Goal: Transaction & Acquisition: Purchase product/service

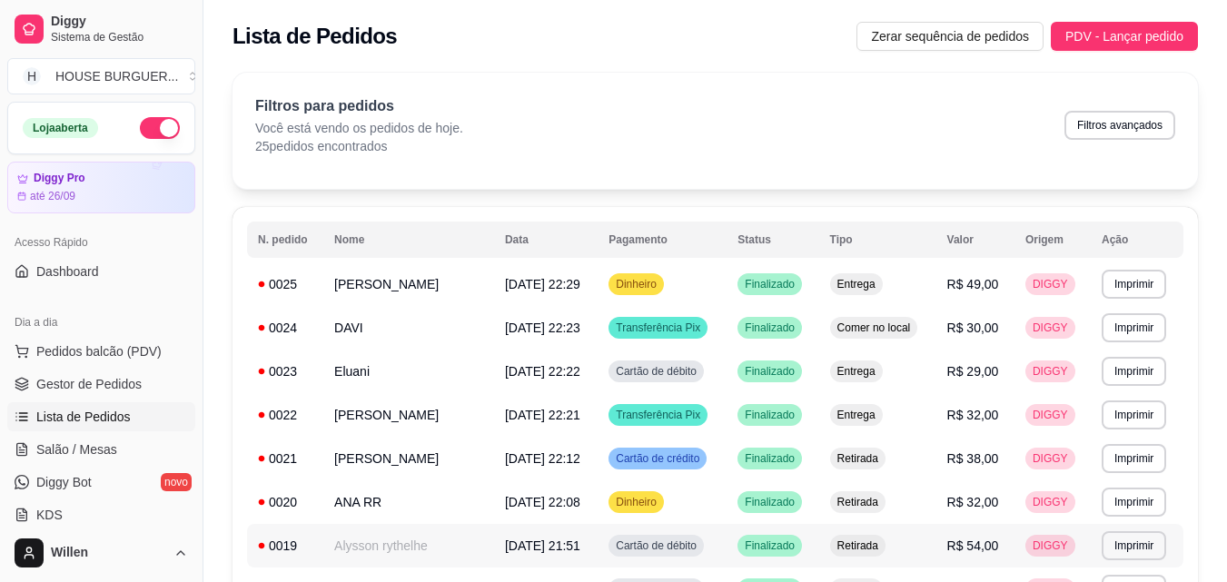
scroll to position [182, 0]
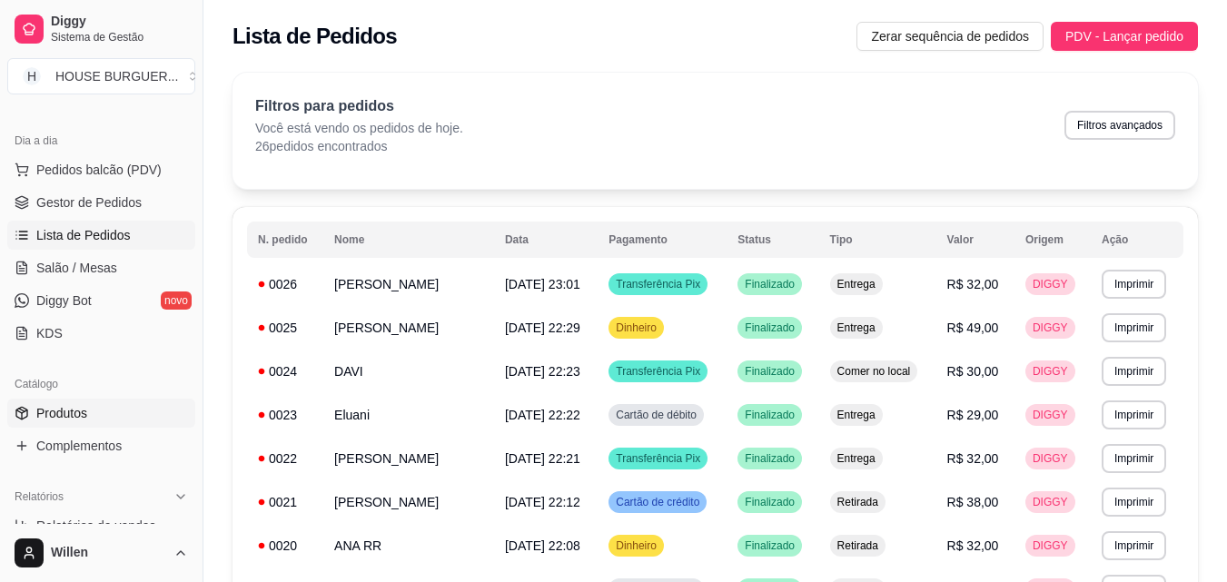
click at [100, 413] on link "Produtos" at bounding box center [101, 413] width 188 height 29
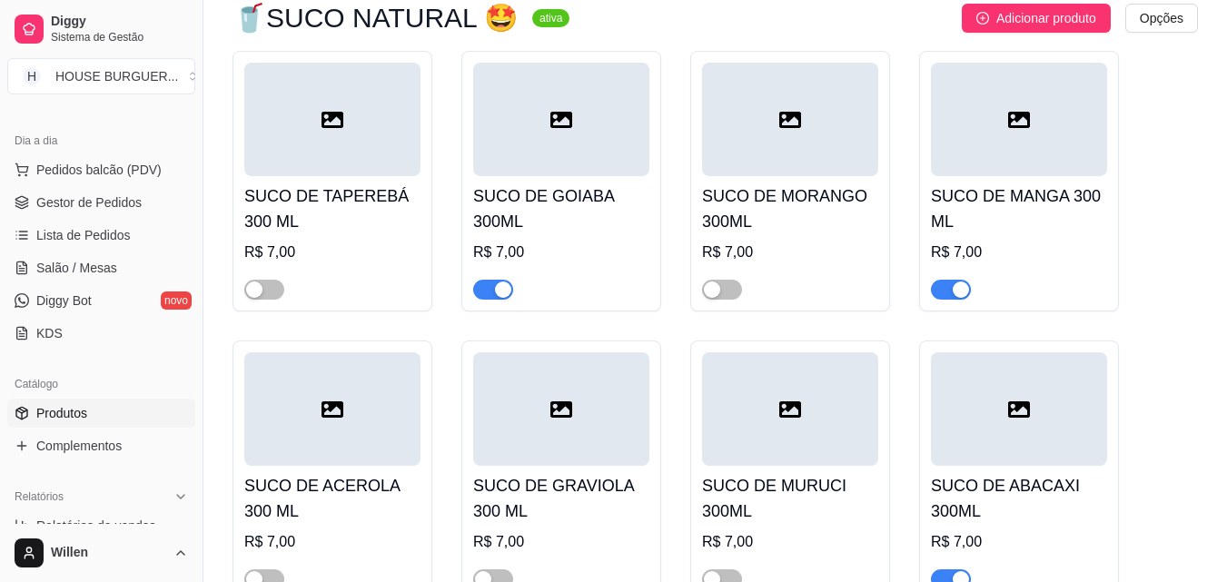
scroll to position [5449, 0]
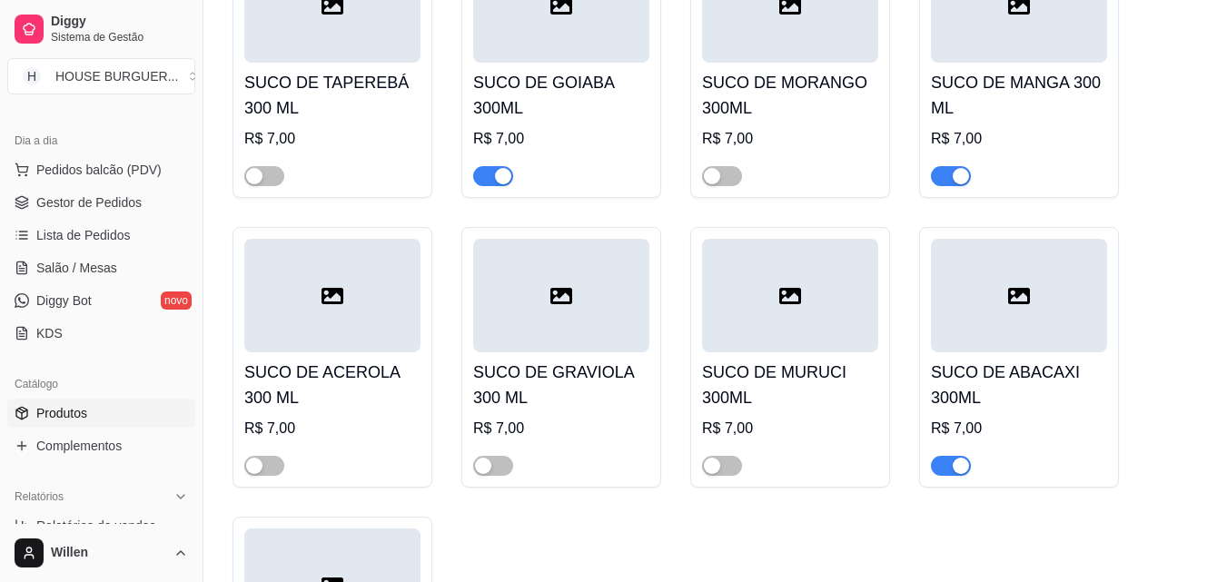
click at [950, 456] on span "button" at bounding box center [951, 466] width 40 height 20
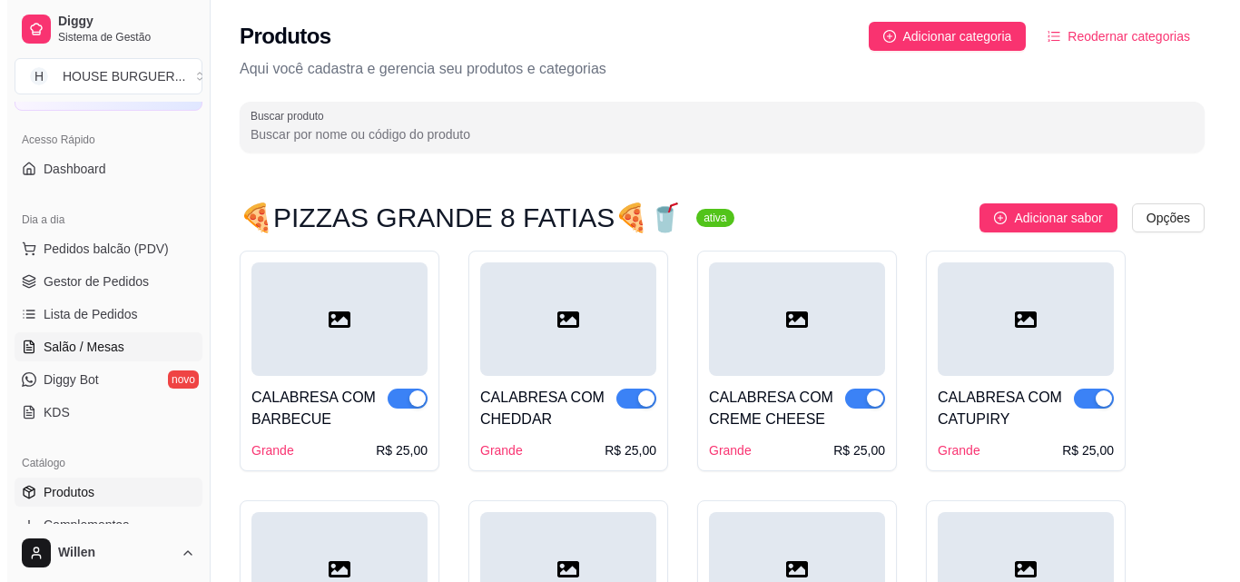
scroll to position [0, 0]
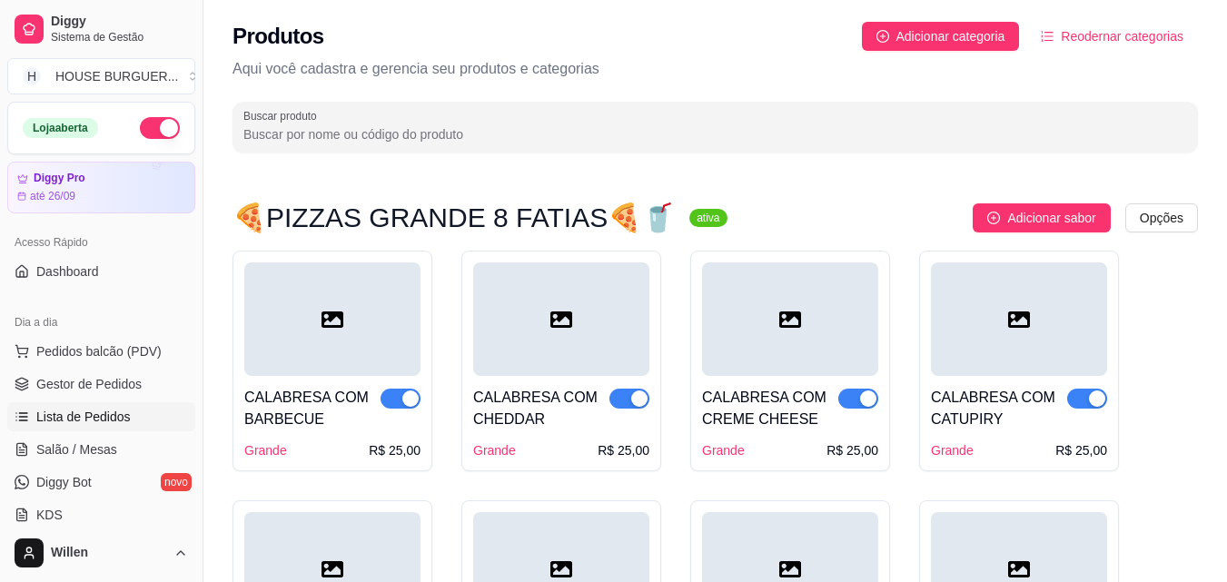
click at [101, 426] on link "Lista de Pedidos" at bounding box center [101, 416] width 188 height 29
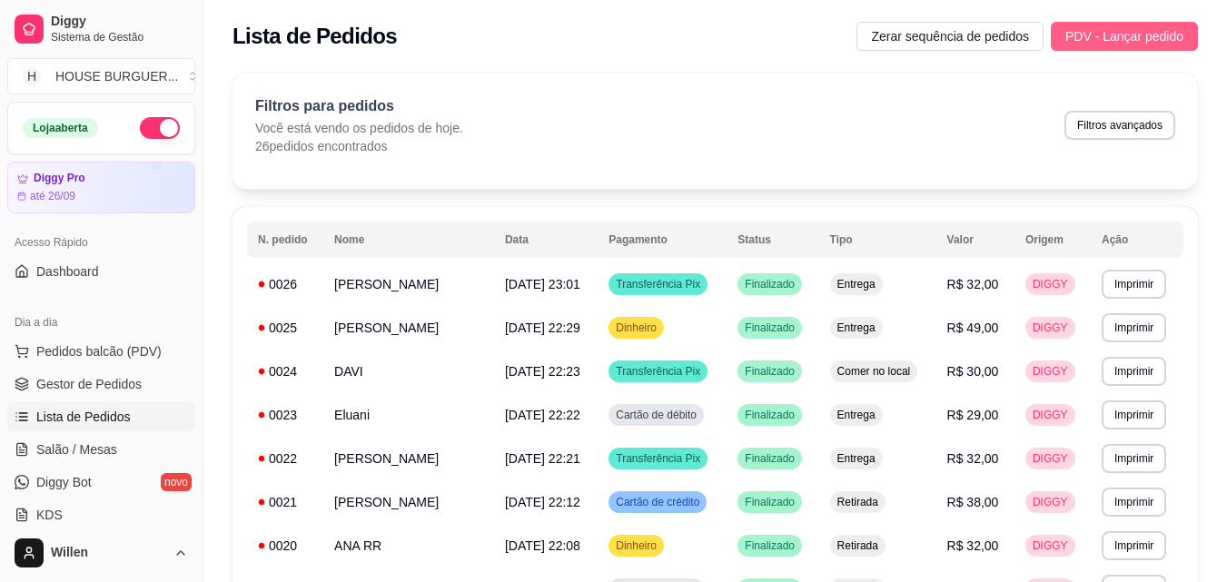
click at [1129, 35] on span "PDV - Lançar pedido" at bounding box center [1124, 36] width 118 height 20
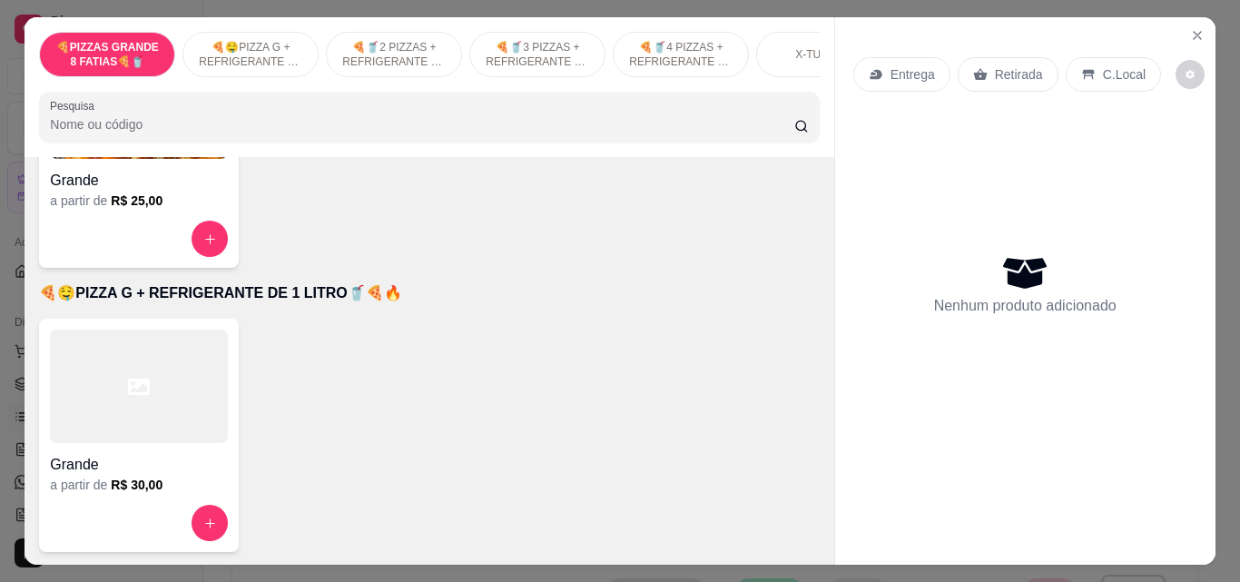
scroll to position [272, 0]
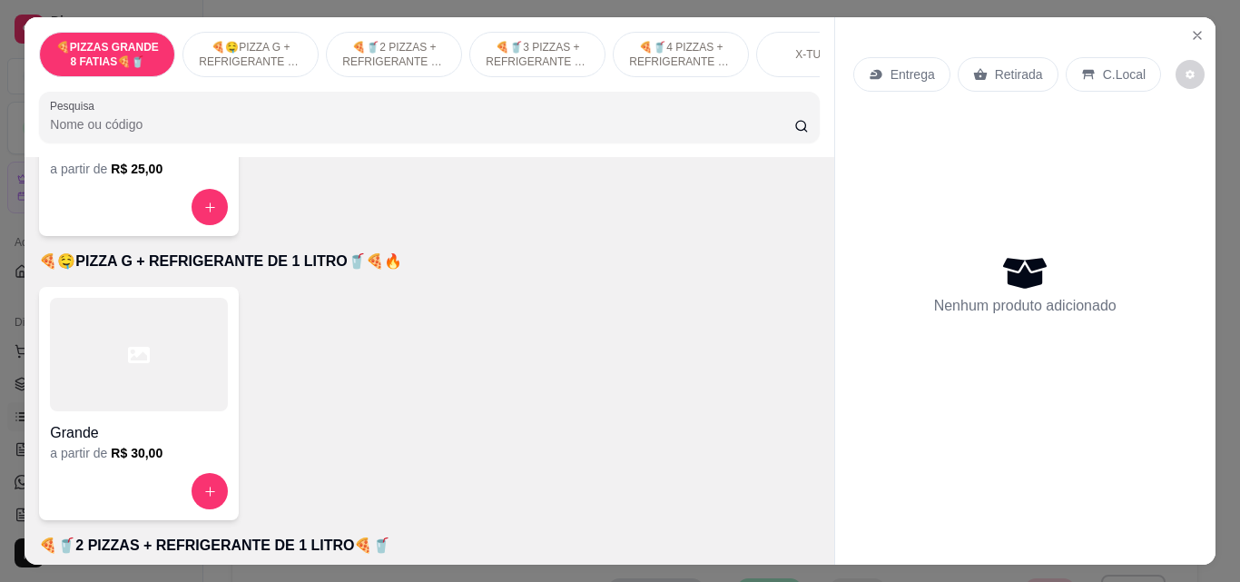
click at [113, 431] on h4 "Grande" at bounding box center [139, 433] width 178 height 22
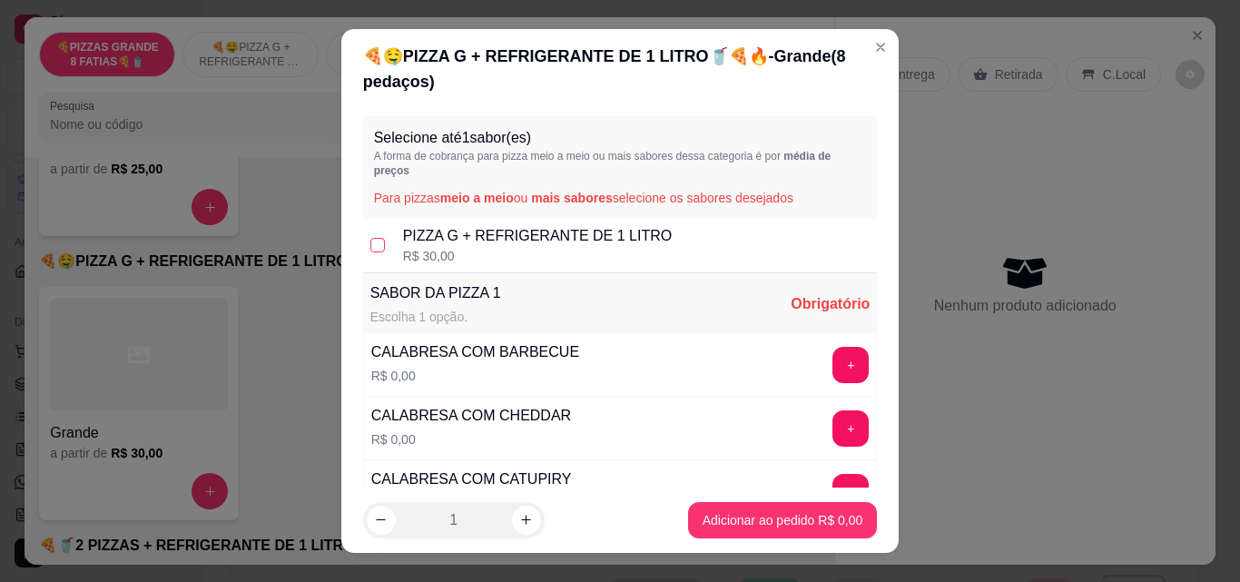
click at [371, 245] on input "checkbox" at bounding box center [378, 245] width 15 height 15
checkbox input "true"
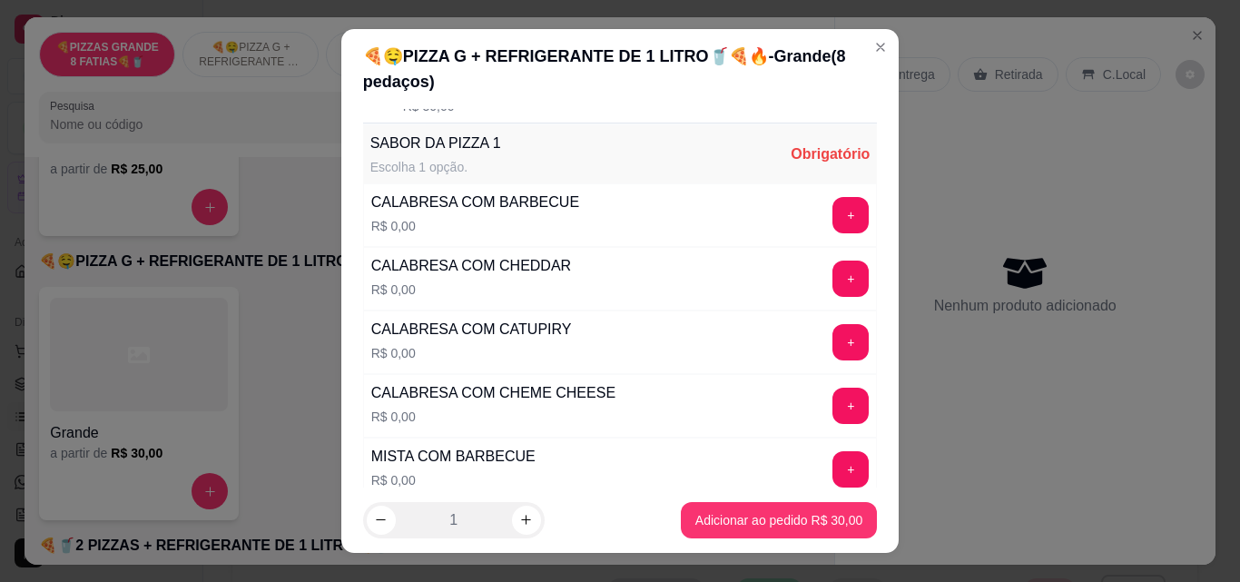
scroll to position [182, 0]
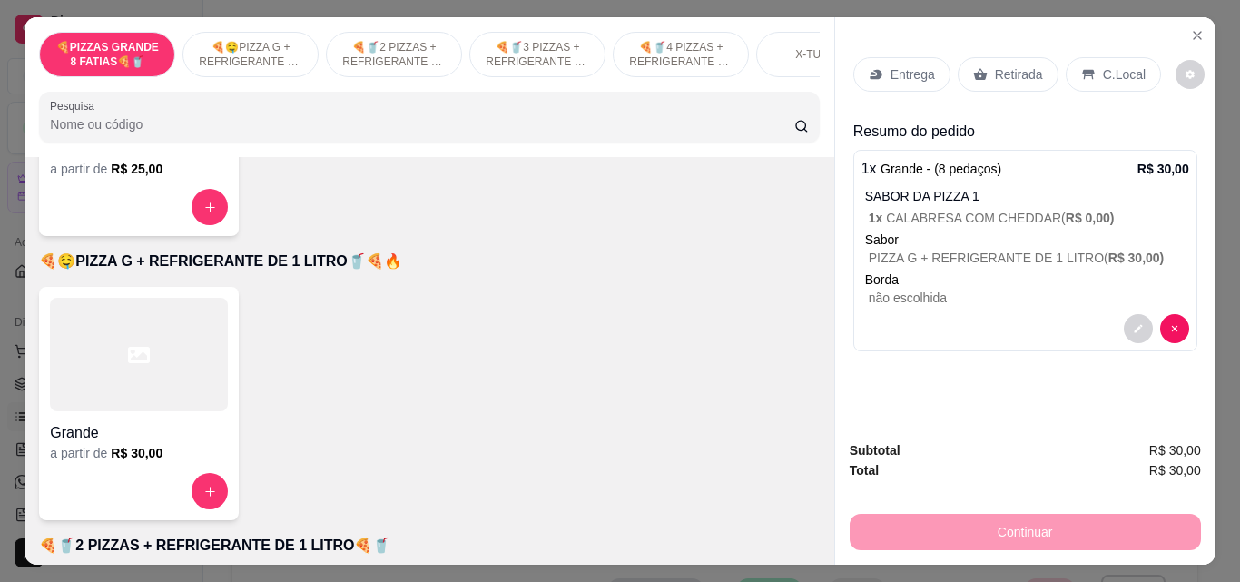
click at [1033, 72] on div "Retirada" at bounding box center [1008, 74] width 101 height 35
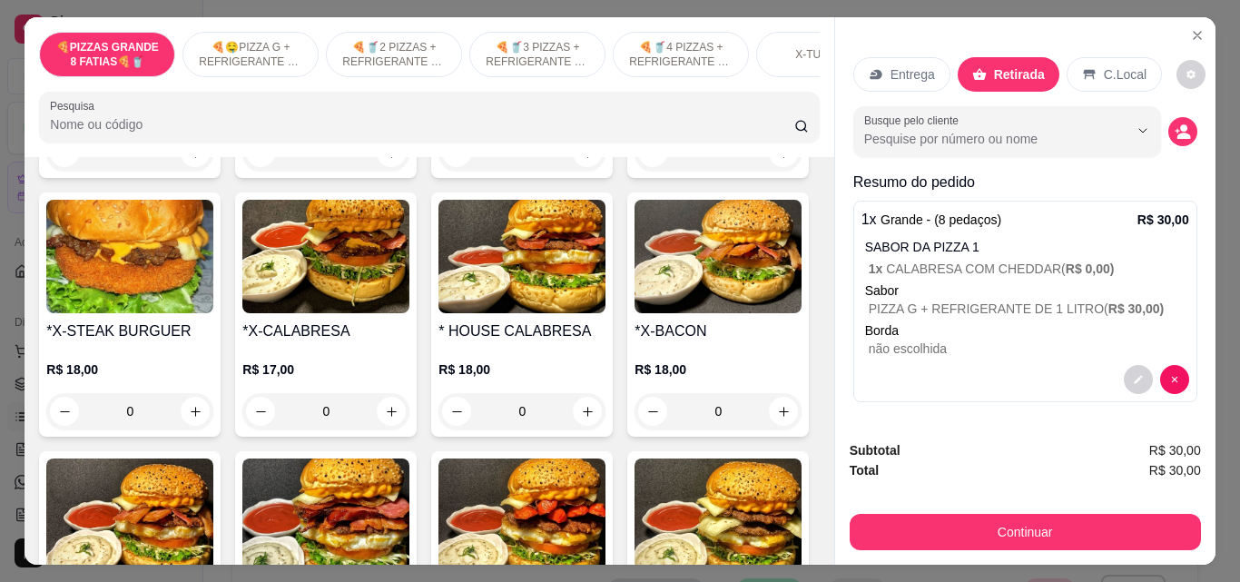
scroll to position [2089, 0]
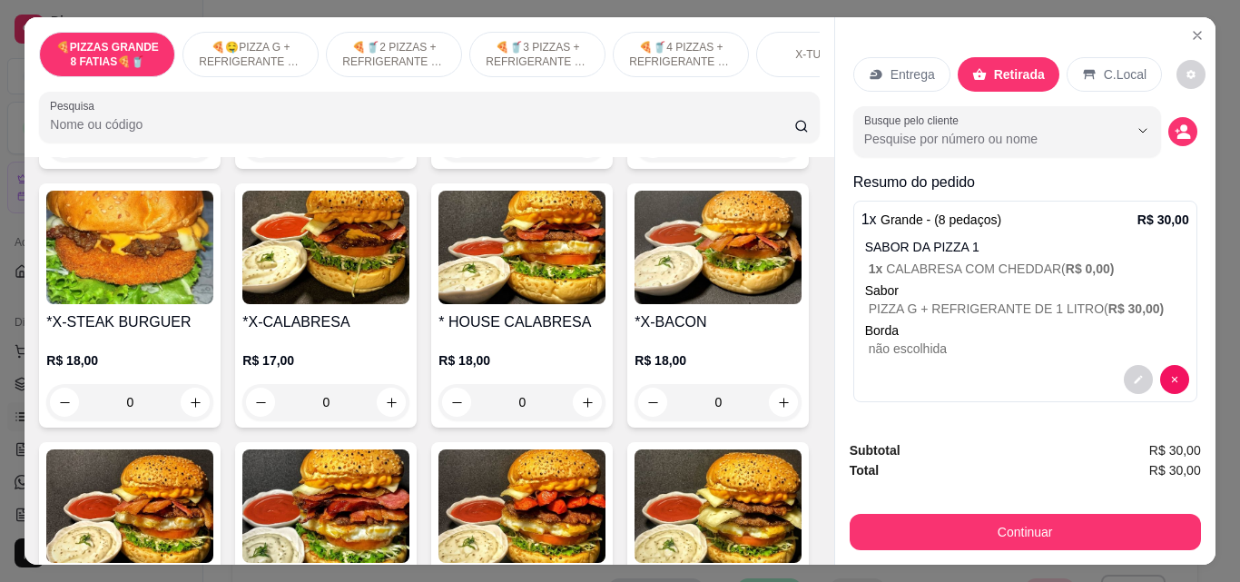
click at [317, 162] on div "R$ 11,00 0" at bounding box center [325, 117] width 167 height 87
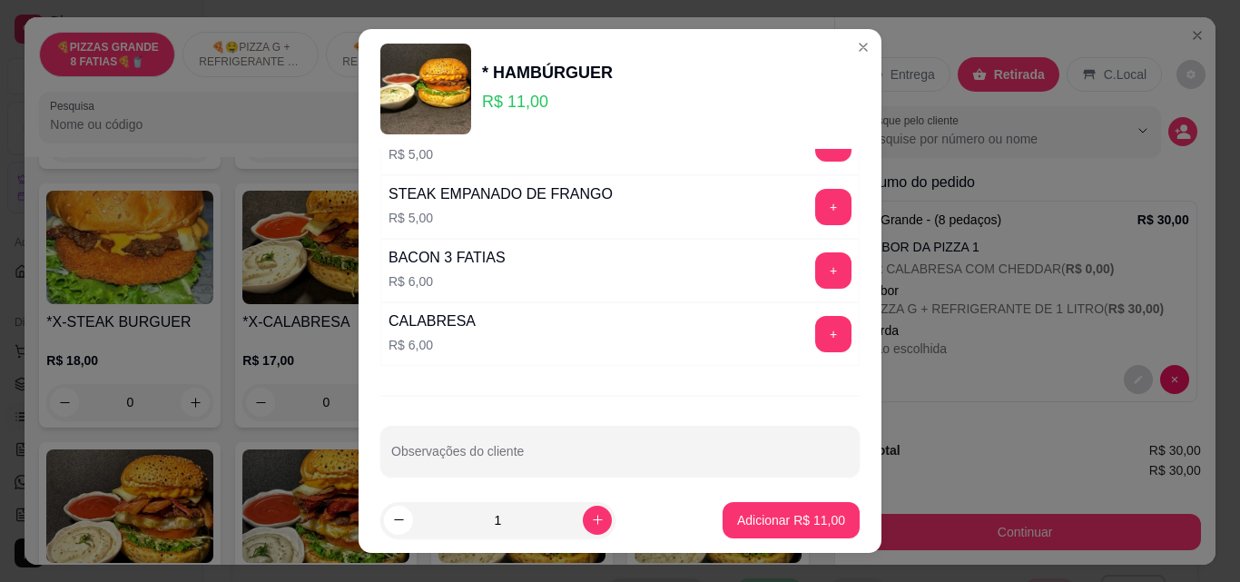
scroll to position [437, 0]
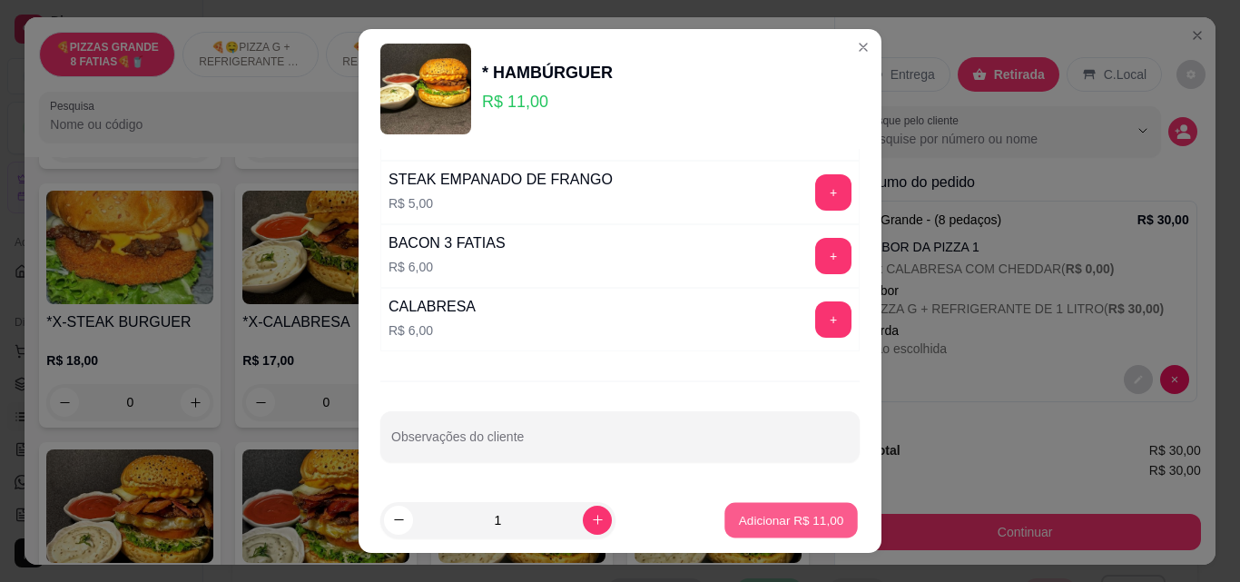
click at [765, 520] on p "Adicionar R$ 11,00" at bounding box center [791, 519] width 105 height 17
type input "1"
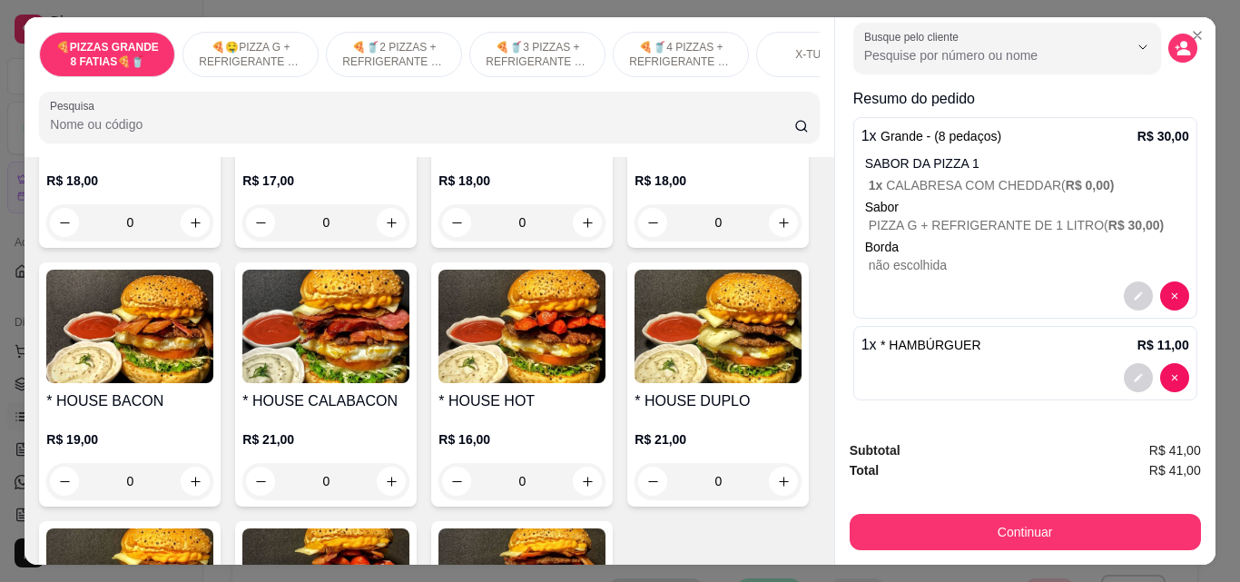
scroll to position [47, 0]
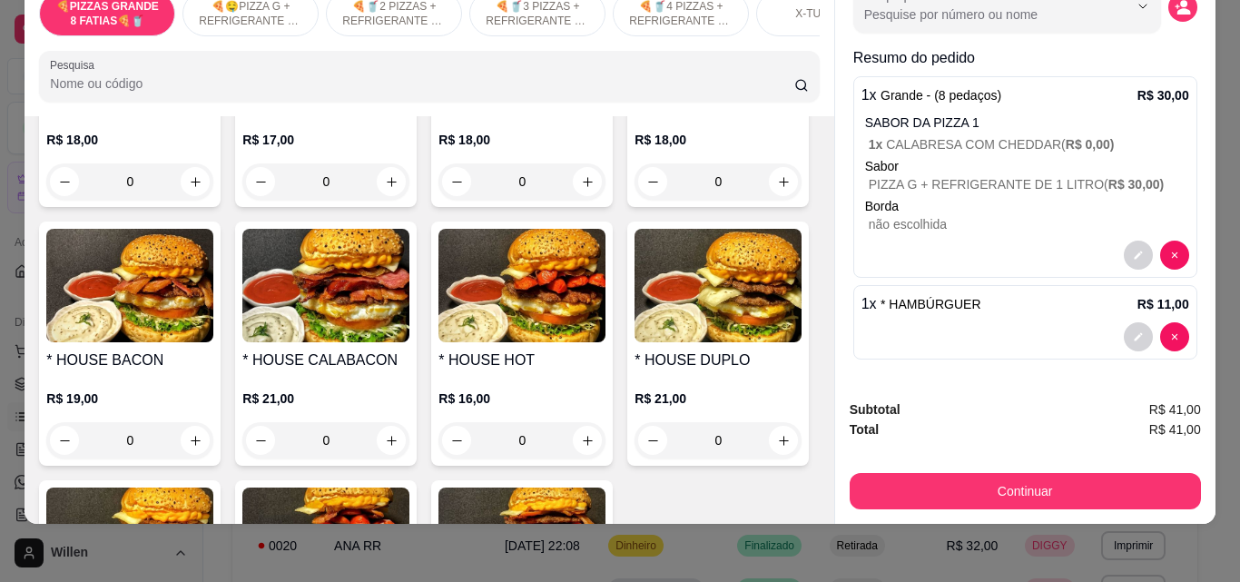
drag, startPoint x: 944, startPoint y: 361, endPoint x: 763, endPoint y: 444, distance: 199.5
click at [763, 445] on div "* QUEIJO QUENTE R$ 10,00 0 * HAMBÚRGUER R$ 11,00 1 *X-BURGUER R$ 14,00 0 * HOUS…" at bounding box center [429, 213] width 780 height 1023
click at [677, 244] on div "* QUEIJO QUENTE R$ 10,00 0 * HAMBÚRGUER R$ 11,00 1 *X-BURGUER R$ 14,00 0 * HOUS…" at bounding box center [429, 213] width 780 height 1023
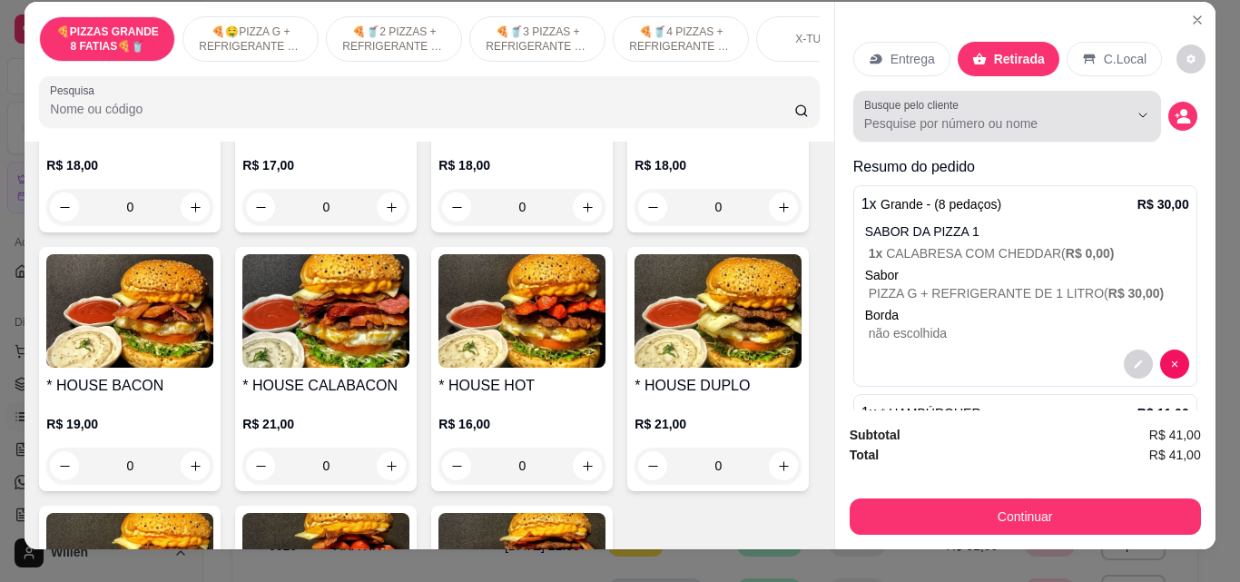
scroll to position [0, 0]
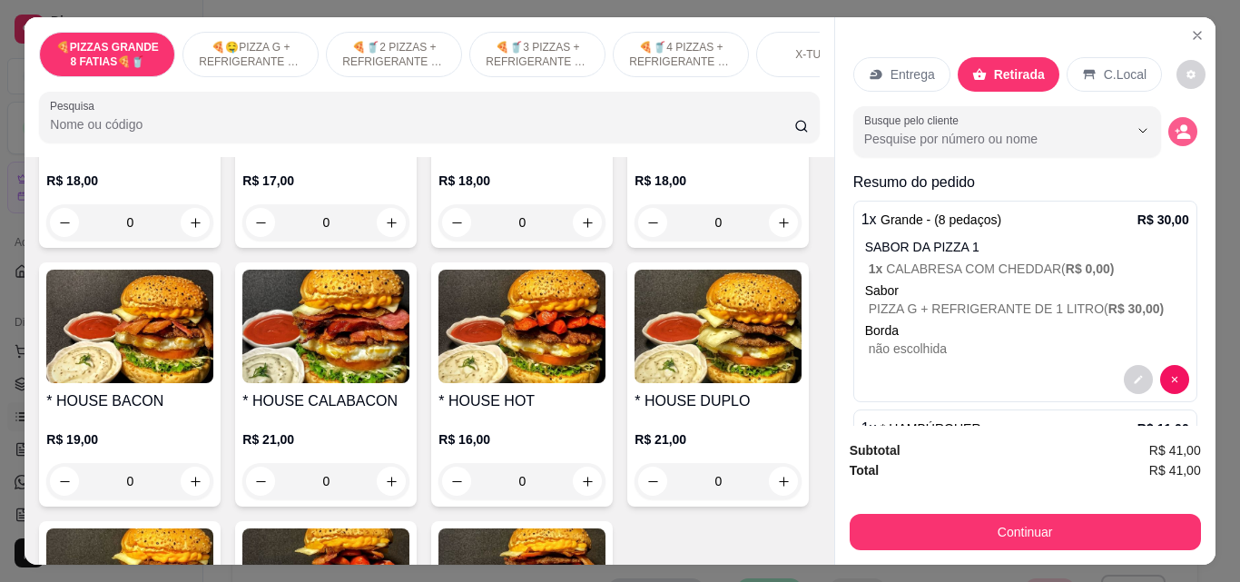
click at [1173, 120] on button "decrease-product-quantity" at bounding box center [1183, 131] width 29 height 29
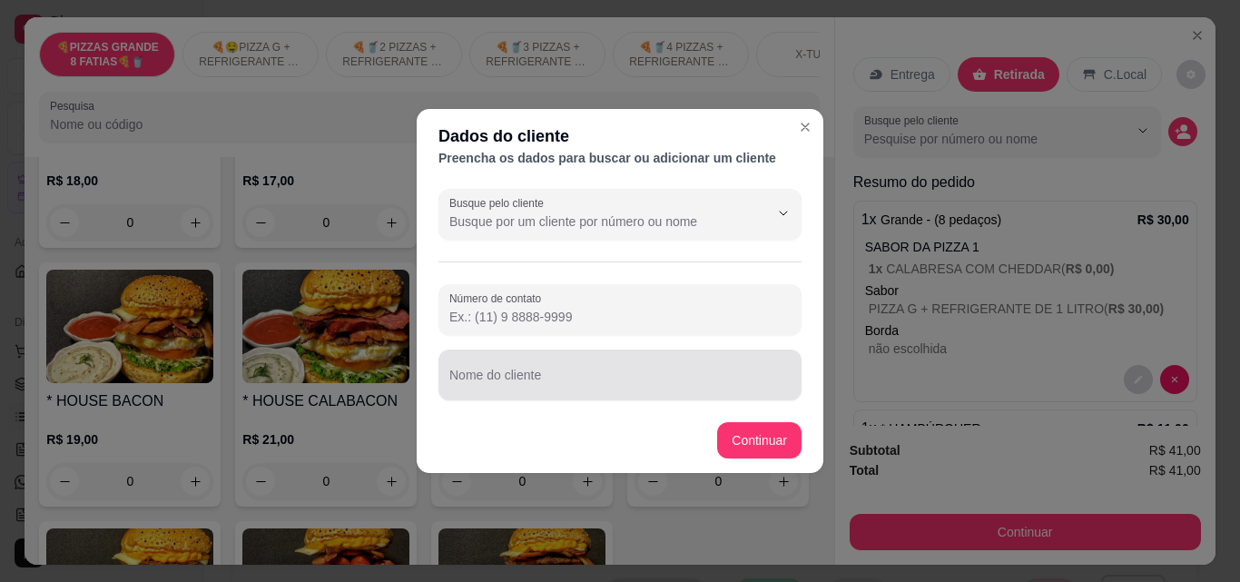
click at [587, 390] on div "Nome do cliente" at bounding box center [620, 375] width 363 height 51
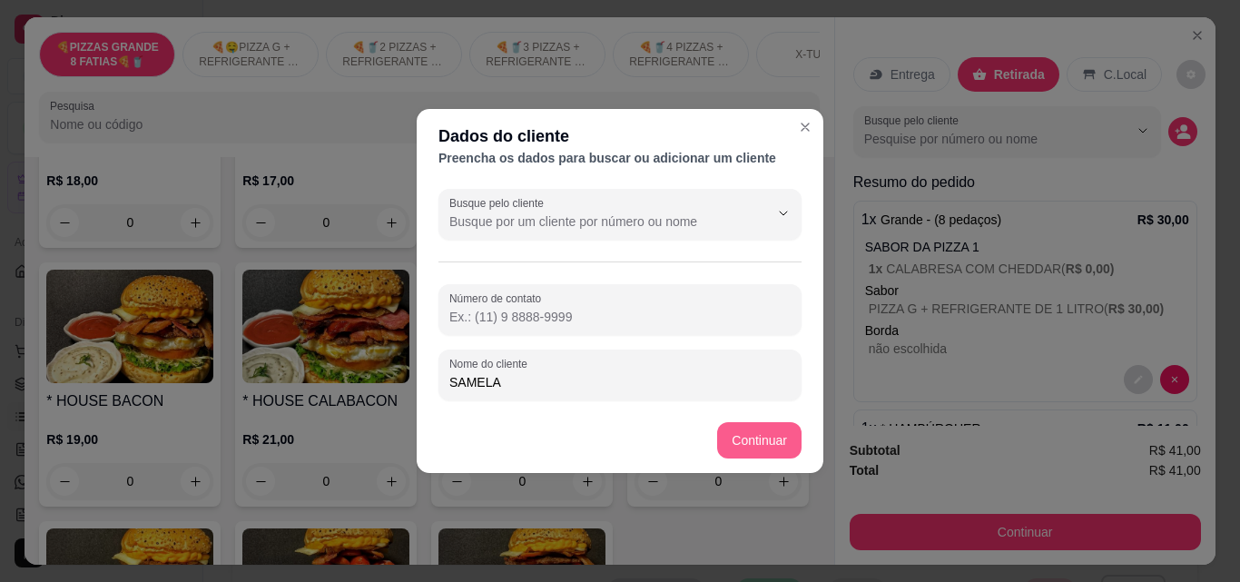
type input "SAMELA"
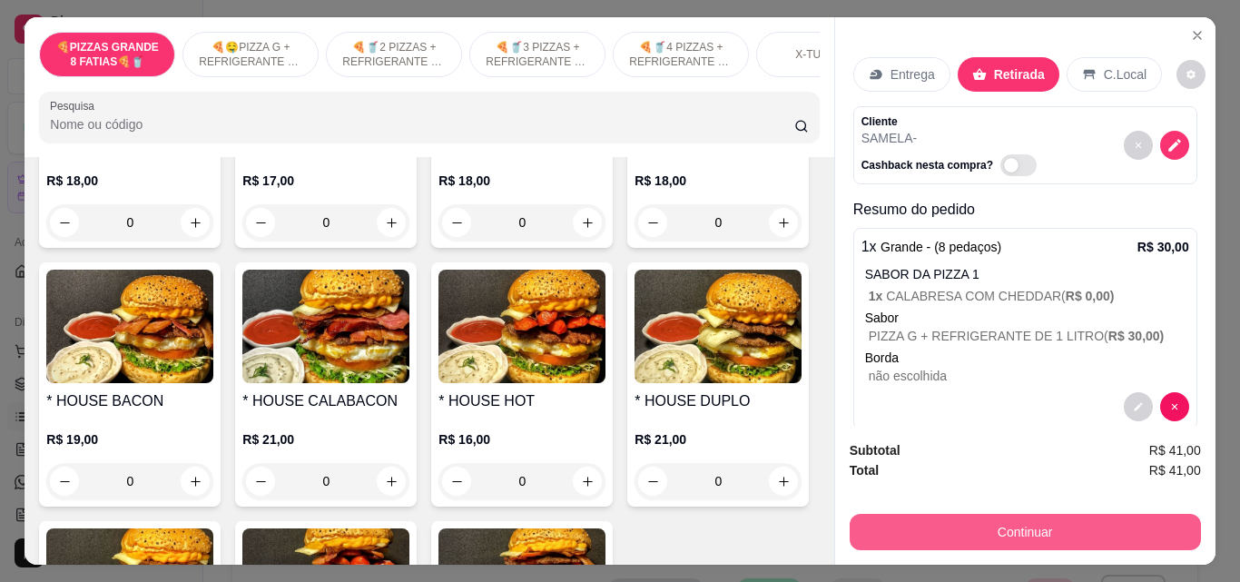
click at [1049, 542] on button "Continuar" at bounding box center [1025, 532] width 351 height 36
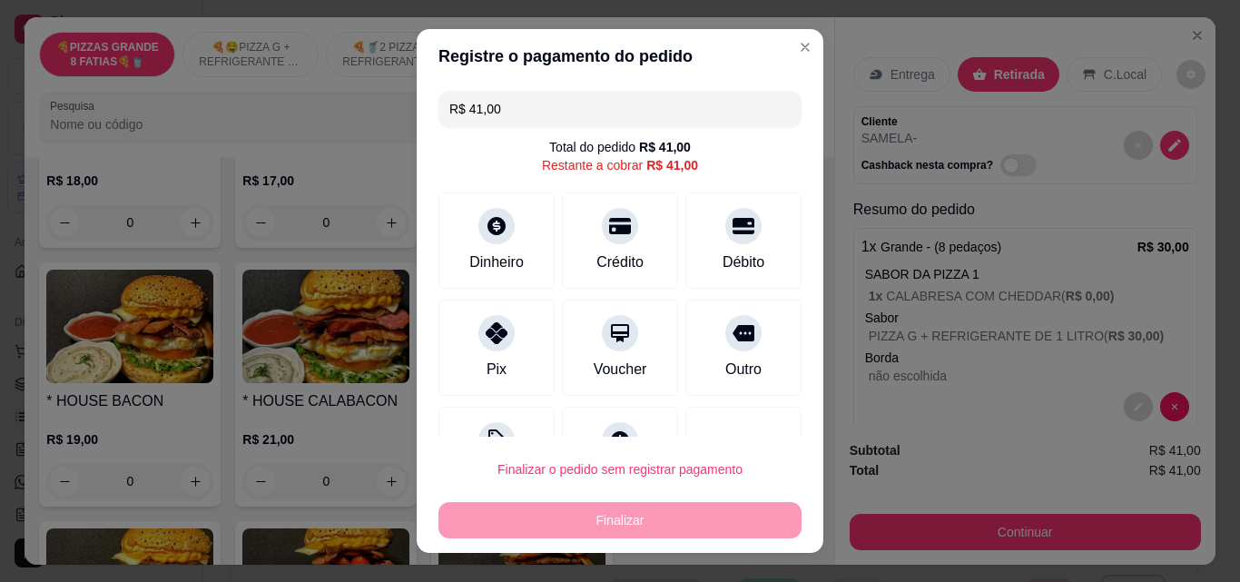
scroll to position [1, 0]
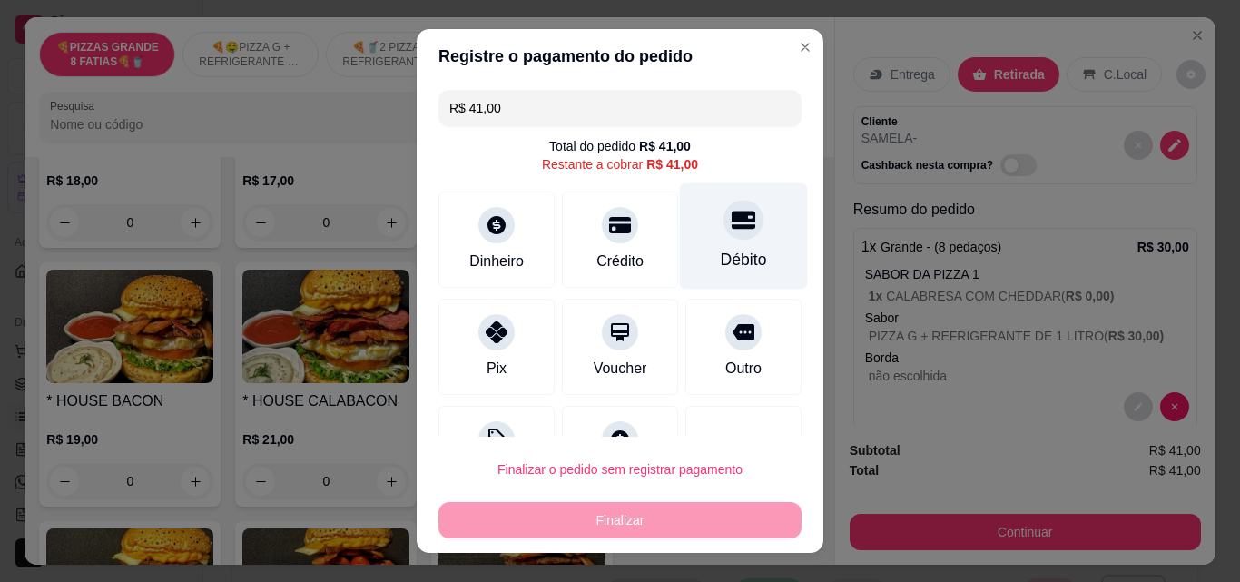
click at [728, 240] on div "Débito" at bounding box center [744, 236] width 128 height 106
type input "R$ 0,00"
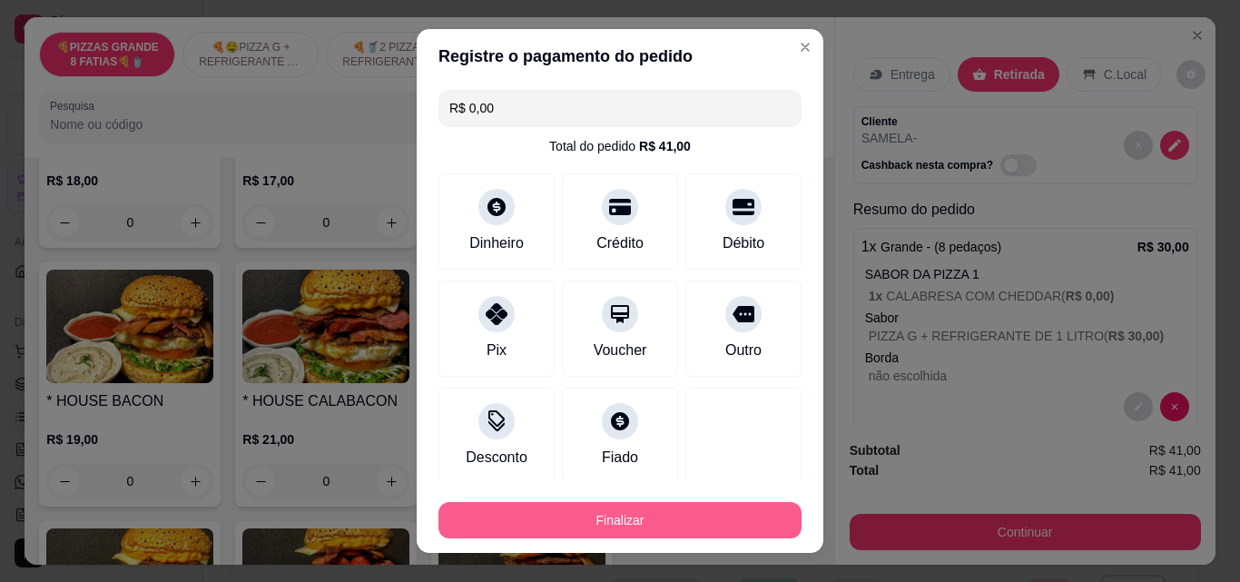
click at [704, 518] on button "Finalizar" at bounding box center [620, 520] width 363 height 36
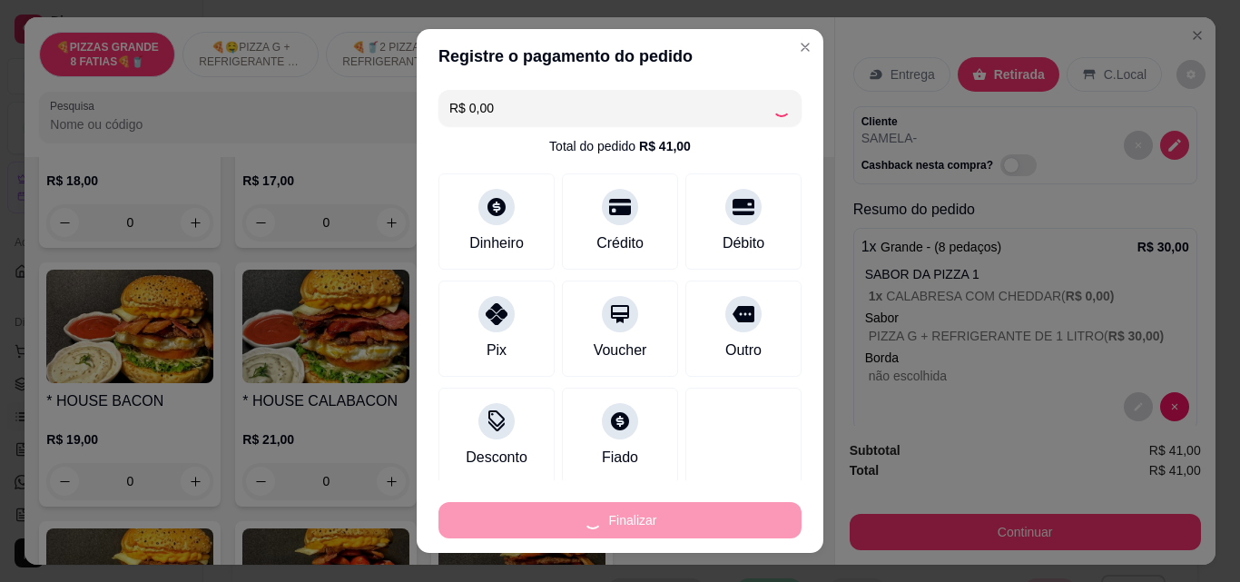
type input "0"
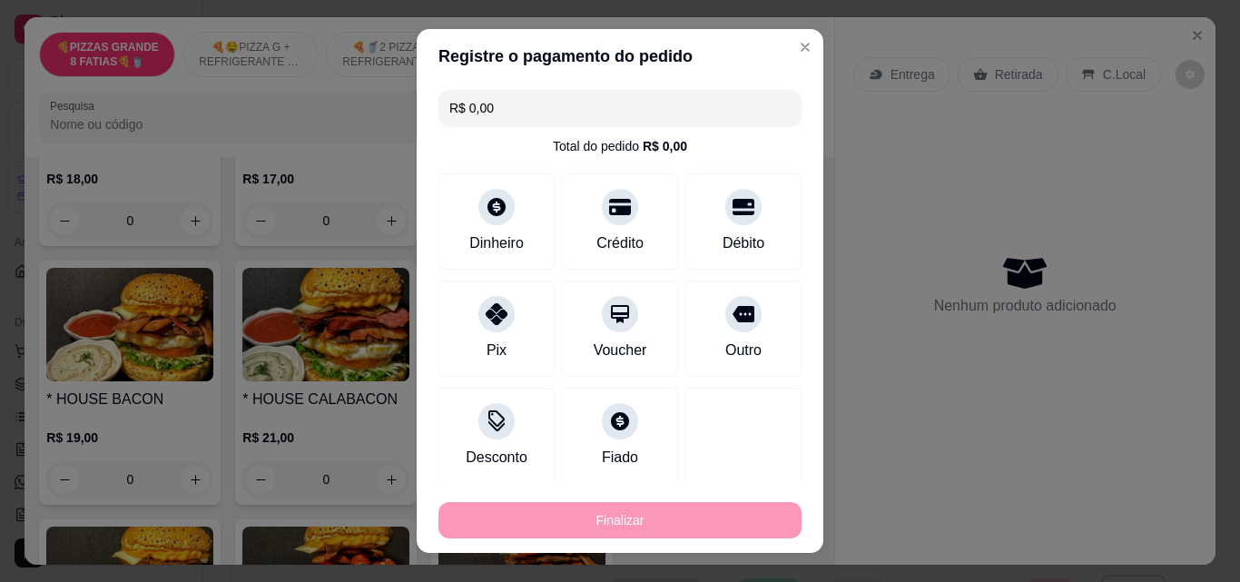
type input "-R$ 41,00"
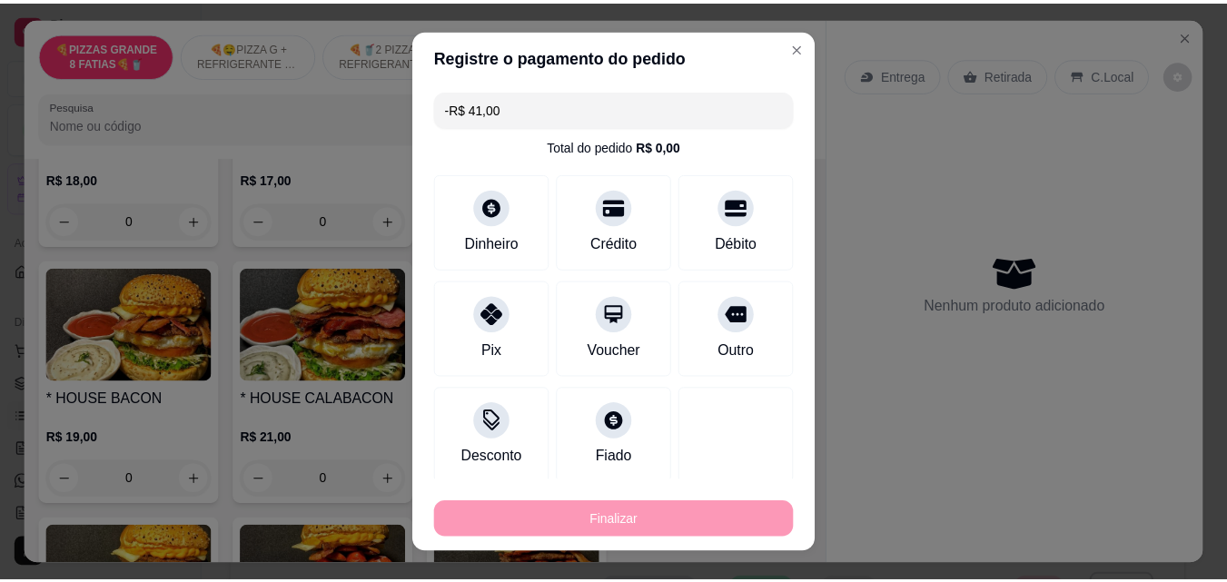
scroll to position [2268, 0]
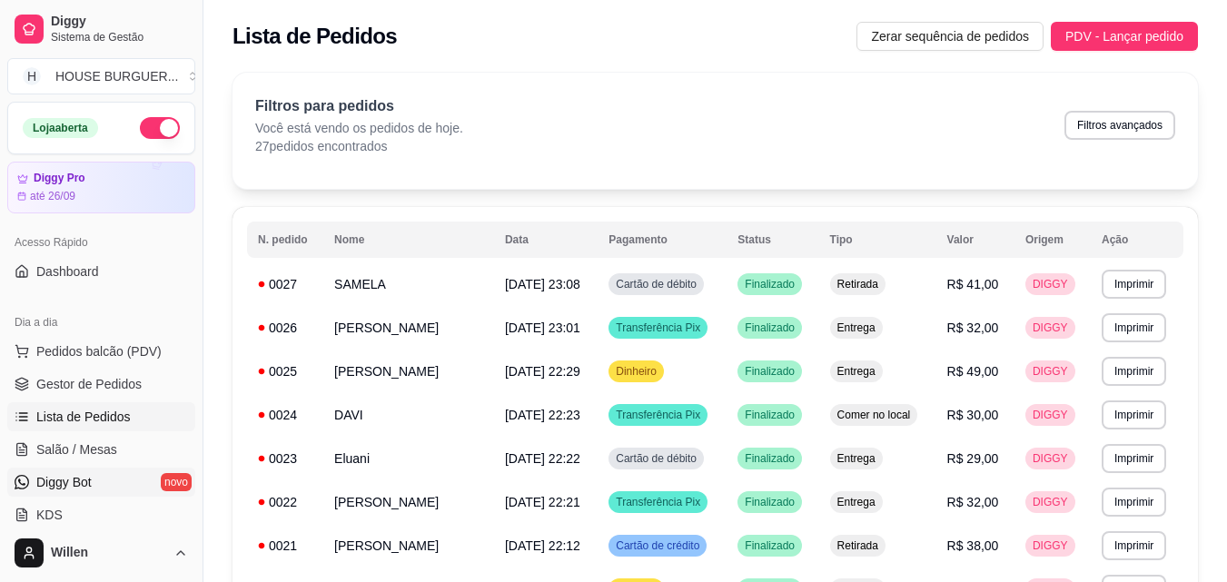
scroll to position [182, 0]
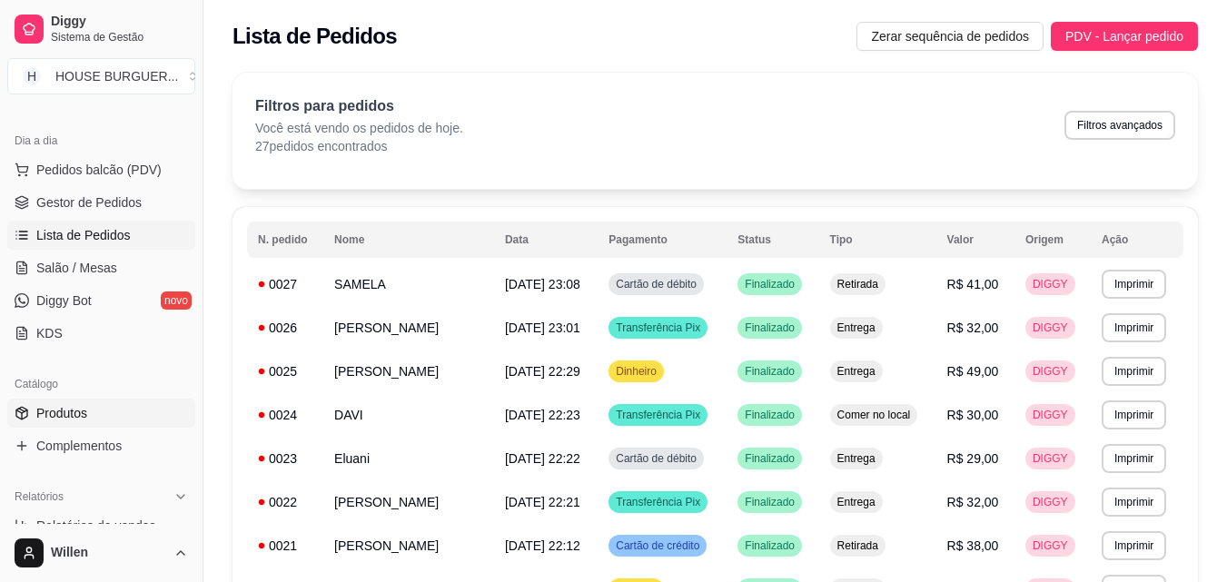
click at [86, 413] on span "Produtos" at bounding box center [61, 413] width 51 height 18
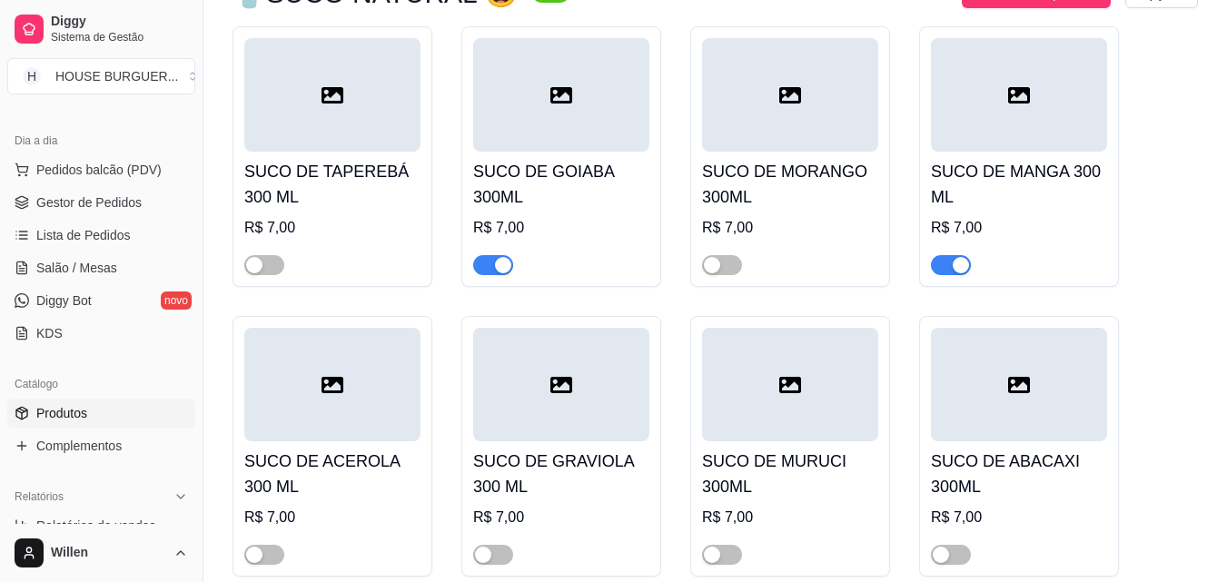
scroll to position [5358, 0]
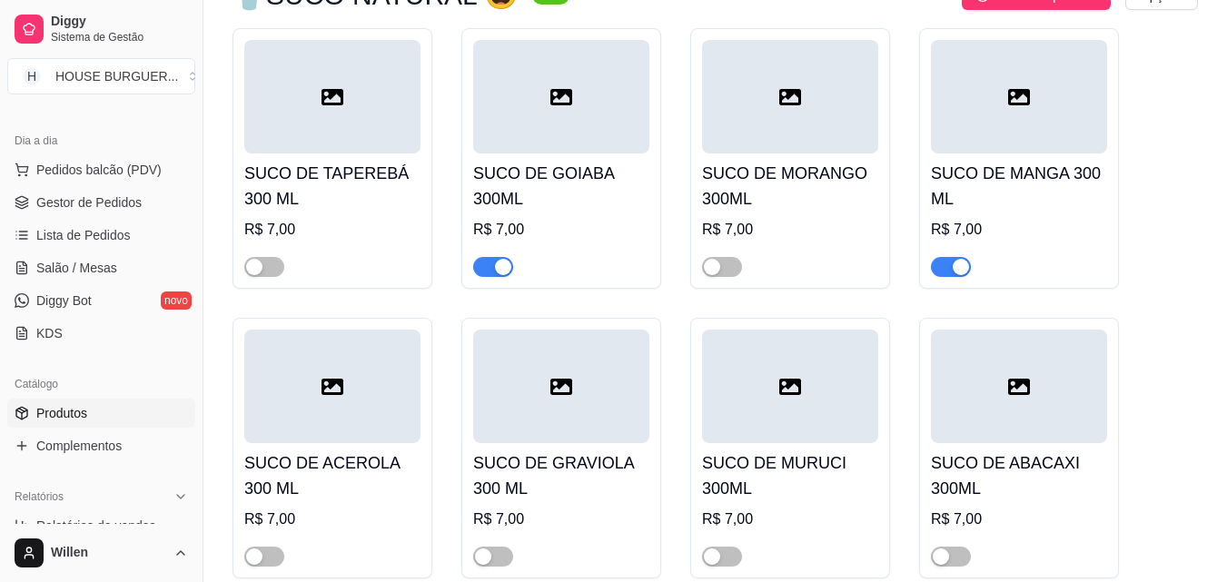
click at [506, 259] on div "button" at bounding box center [503, 267] width 16 height 16
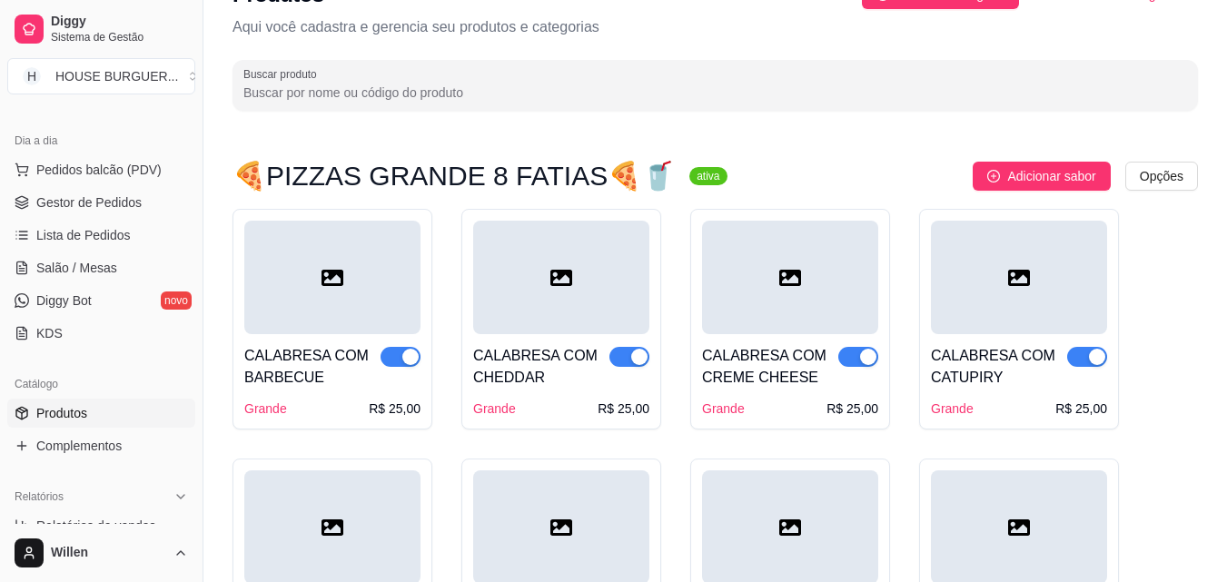
scroll to position [0, 0]
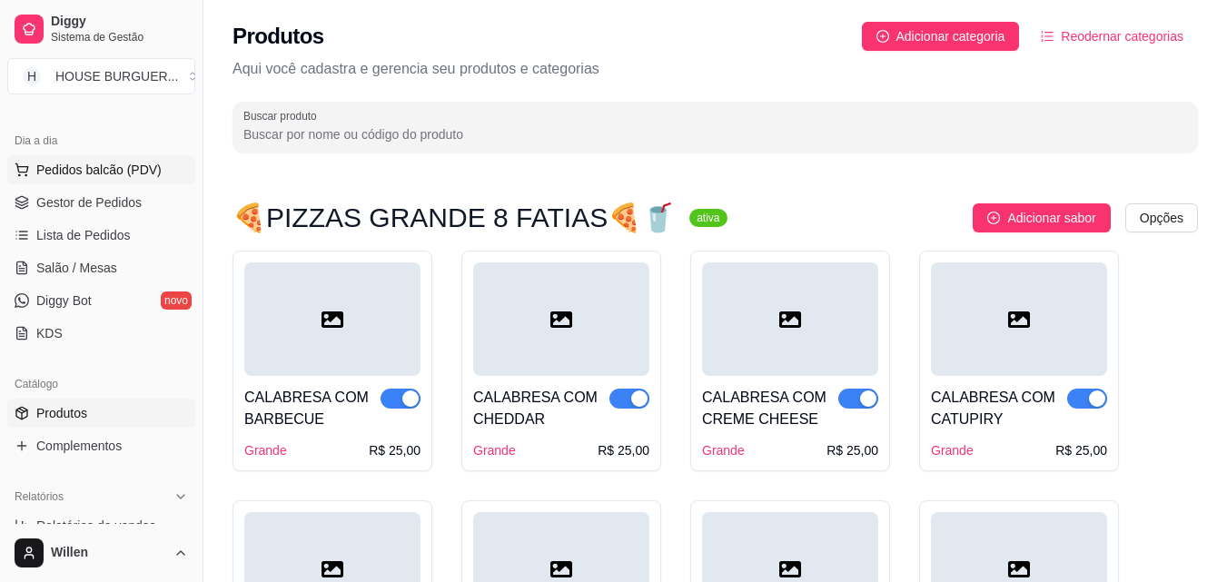
click at [106, 182] on button "Pedidos balcão (PDV)" at bounding box center [101, 169] width 188 height 29
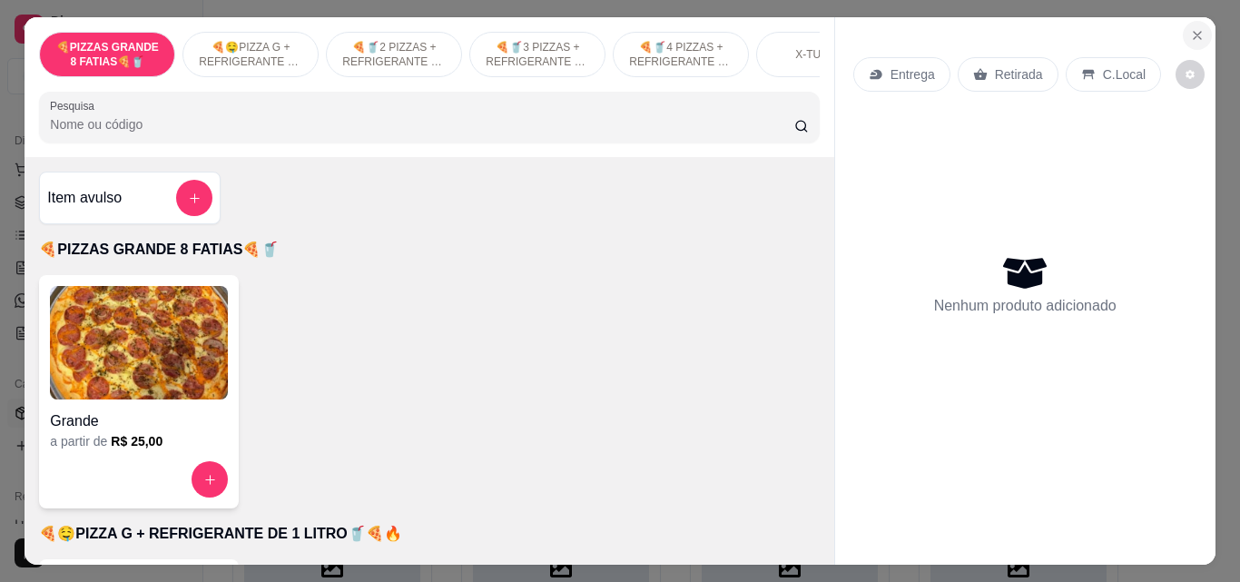
click at [1183, 25] on button "Close" at bounding box center [1197, 35] width 29 height 29
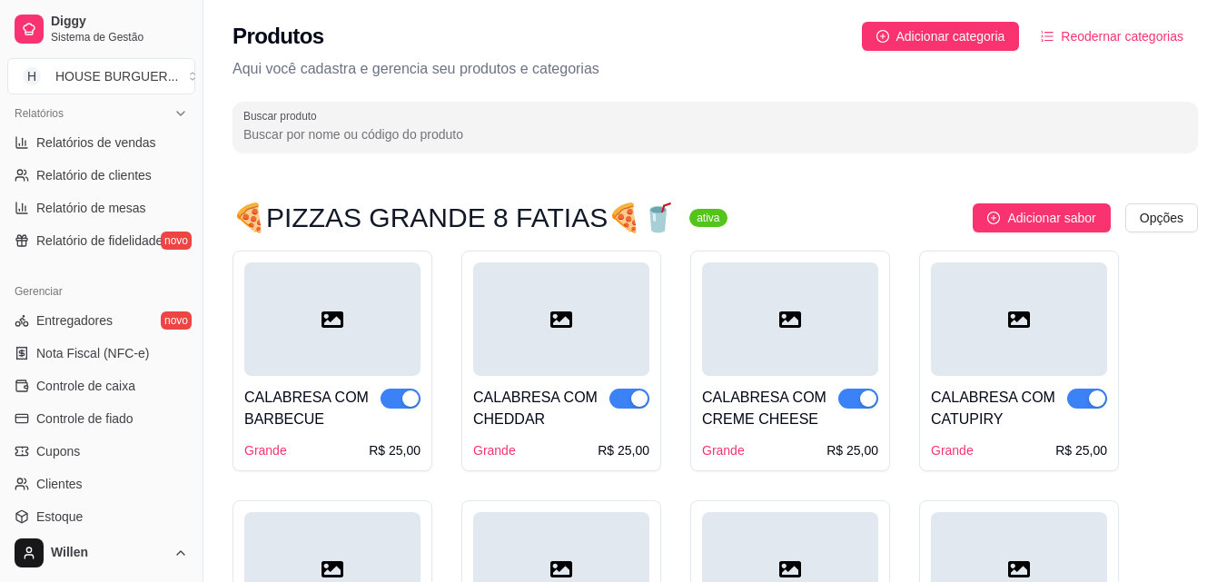
scroll to position [545, 0]
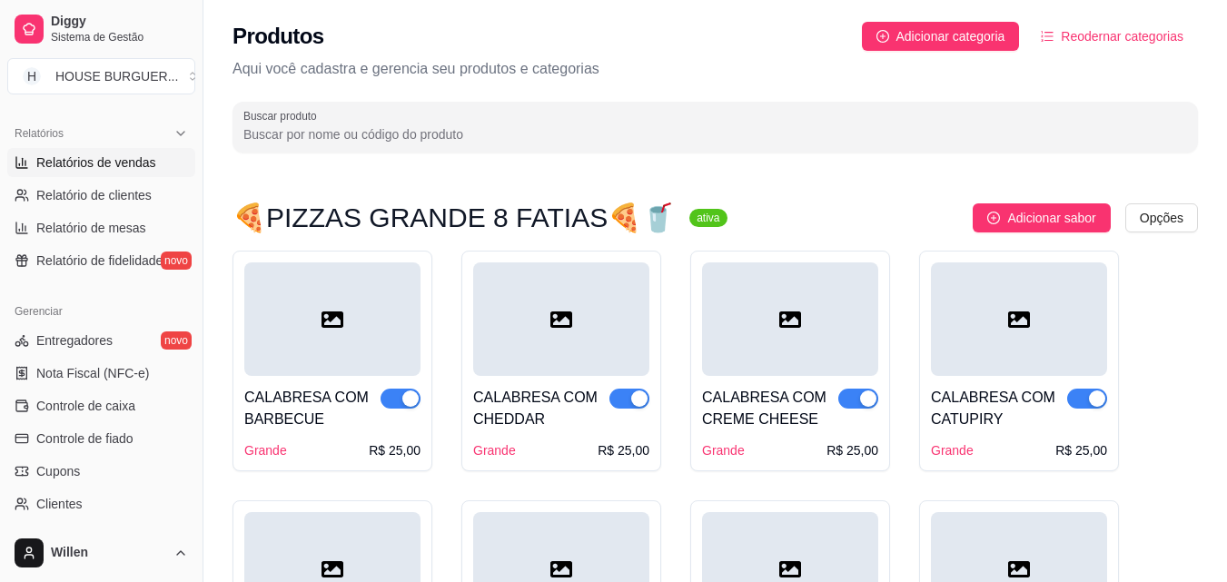
click at [91, 161] on span "Relatórios de vendas" at bounding box center [96, 162] width 120 height 18
select select "ALL"
select select "0"
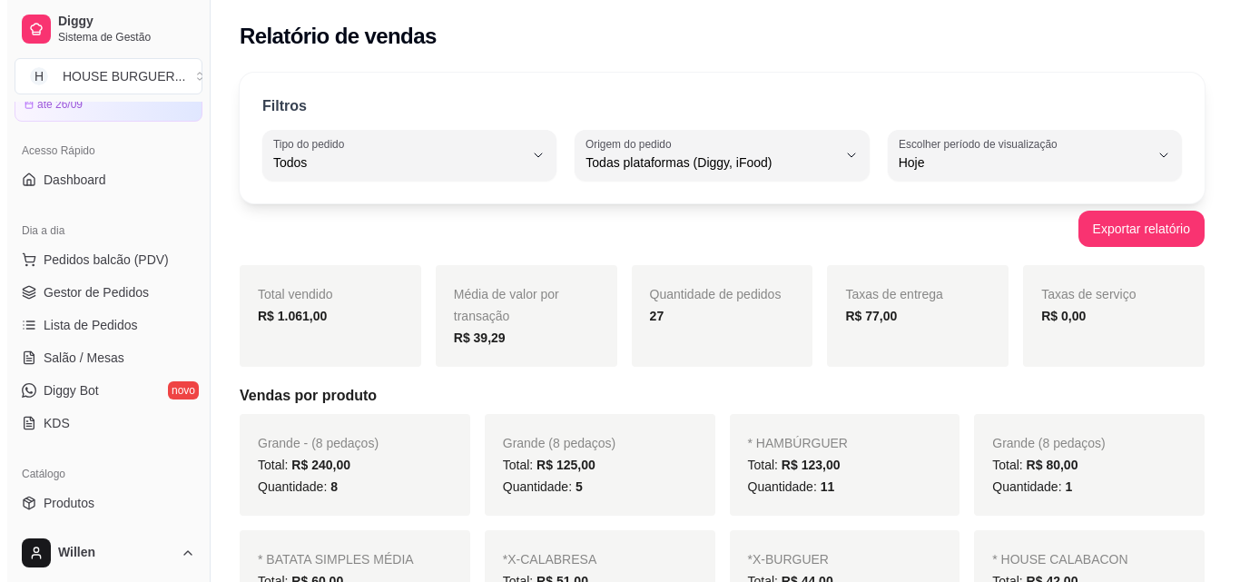
scroll to position [91, 0]
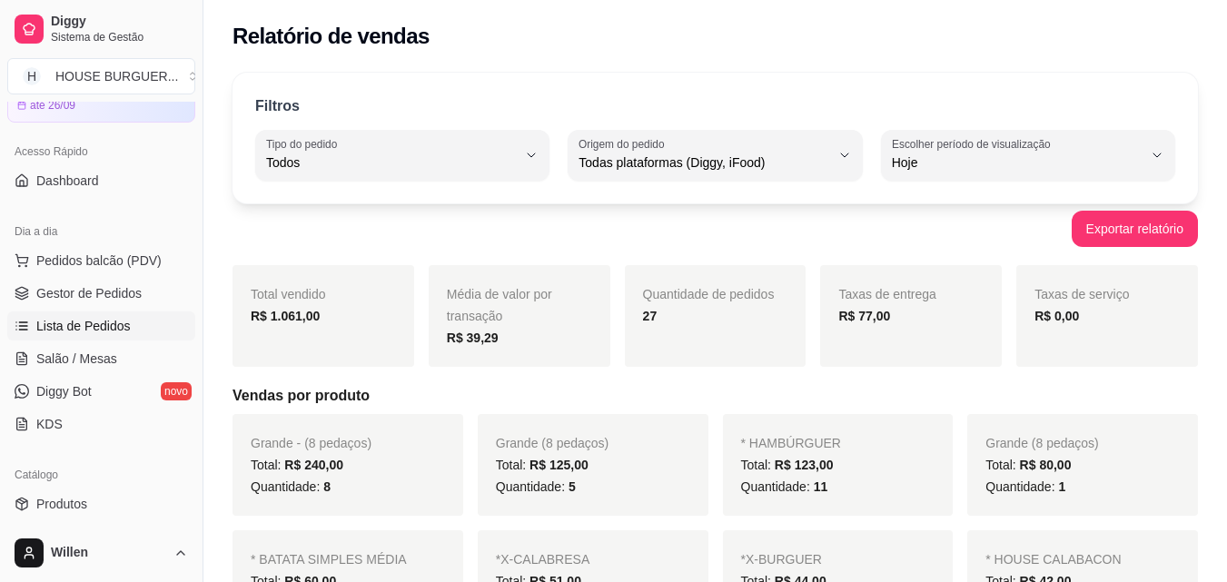
click at [84, 320] on span "Lista de Pedidos" at bounding box center [83, 326] width 94 height 18
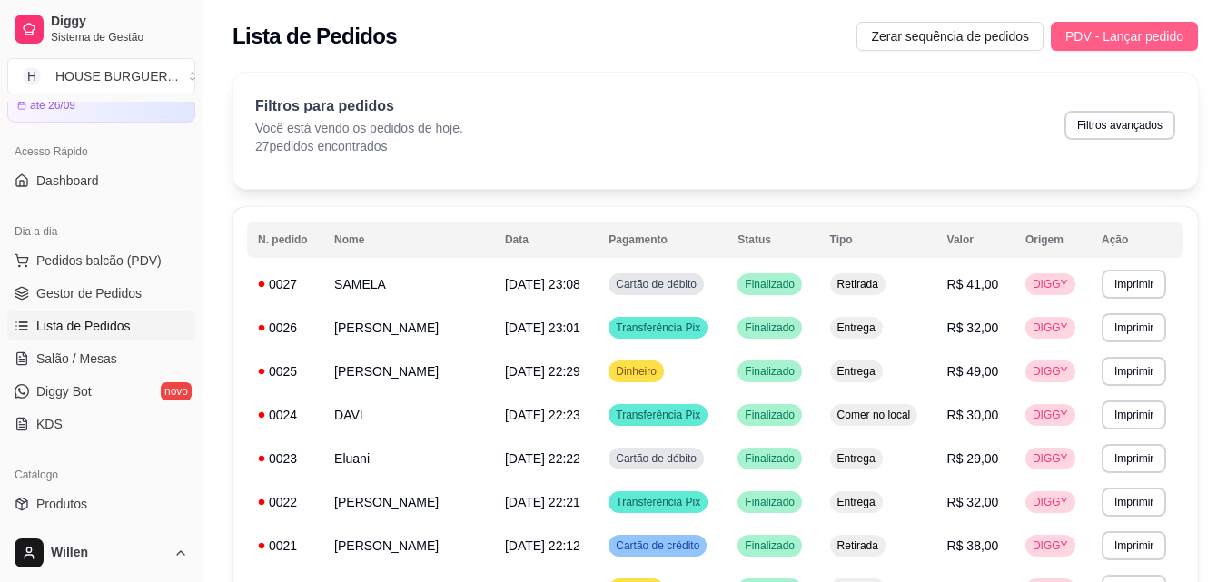
click at [1161, 27] on span "PDV - Lançar pedido" at bounding box center [1124, 36] width 118 height 20
